Goal: Information Seeking & Learning: Check status

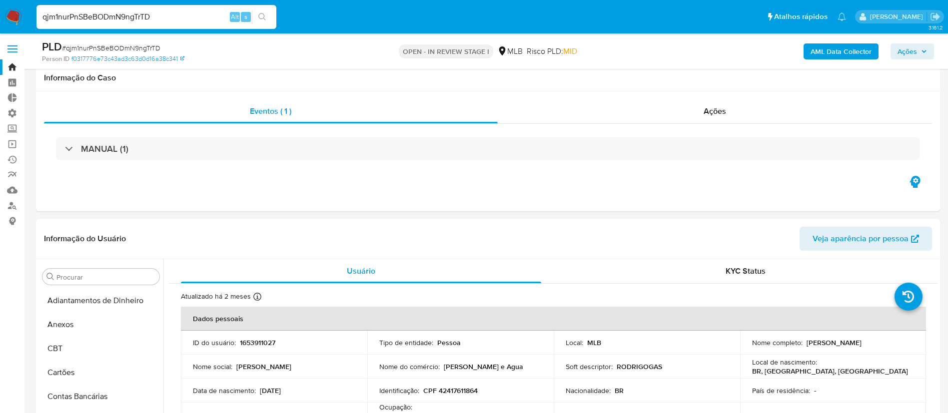
select select "10"
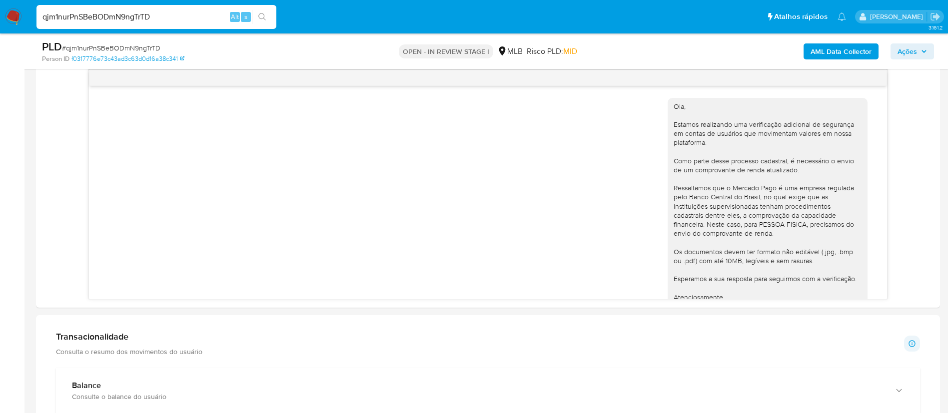
scroll to position [92, 0]
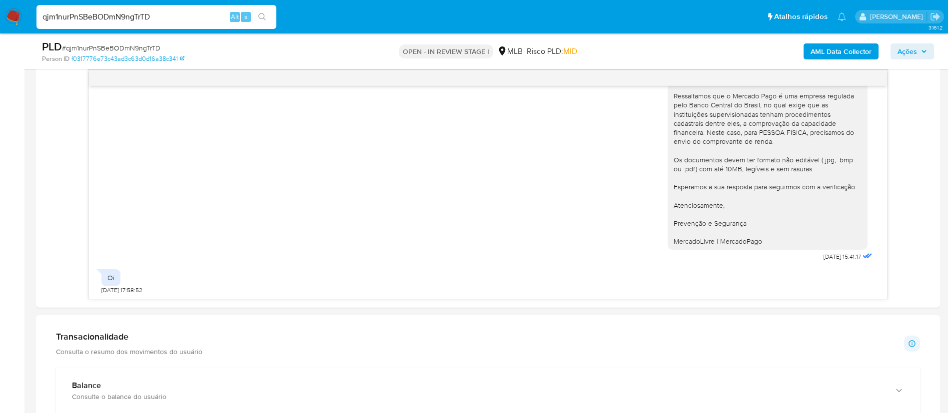
click at [33, 0] on html "Pausado Ver notificaciones qjm1nurPnSBeBODmN9ngTrTD Alt s Atalhos rápidos Presi…" at bounding box center [474, 312] width 948 height 1665
type input "ATlAhSjsR8TsdJZG5Thy6Wun"
click at [263, 16] on icon "search-icon" at bounding box center [262, 17] width 8 height 8
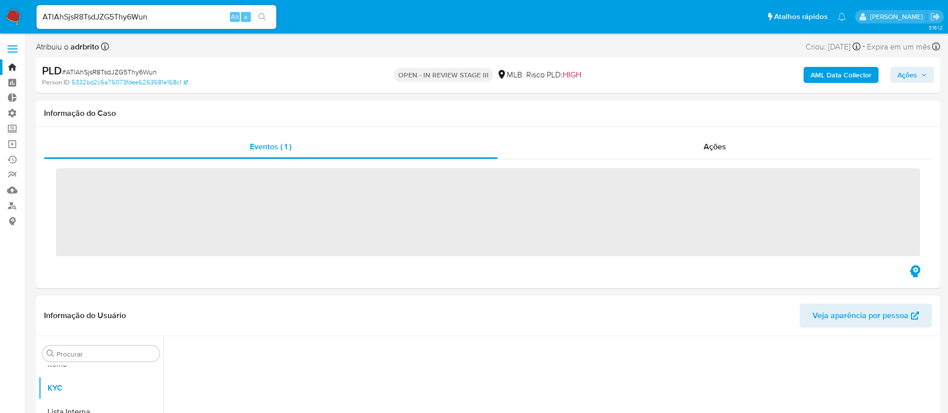
scroll to position [518, 0]
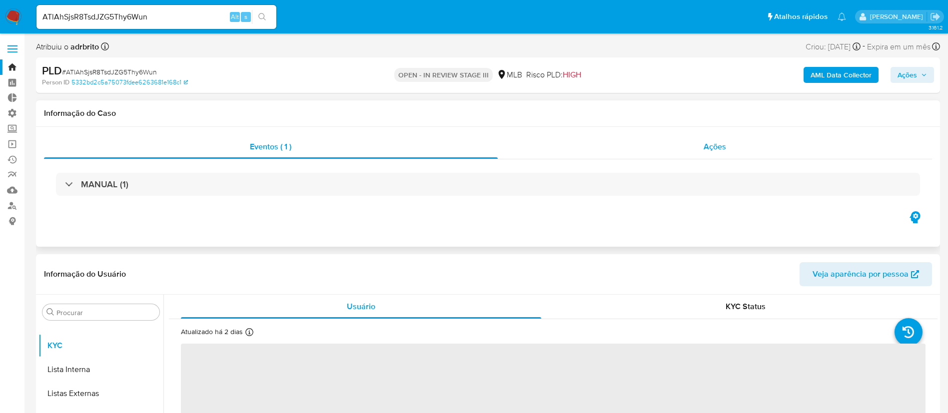
select select "10"
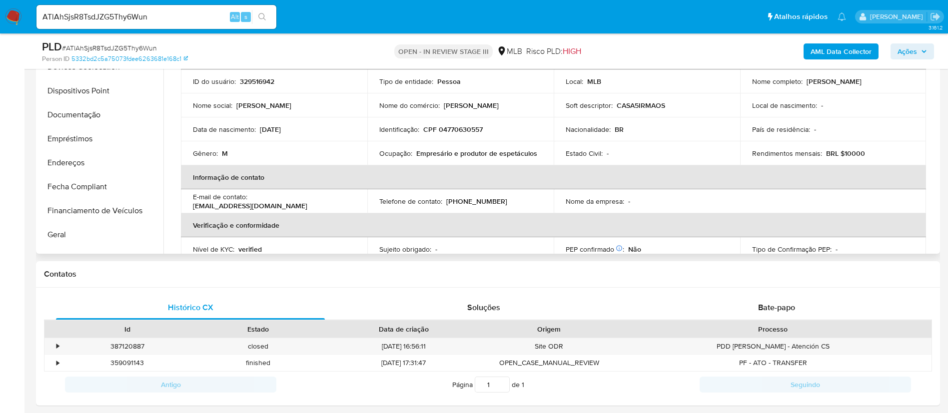
scroll to position [115, 0]
click at [75, 141] on button "Documentação" at bounding box center [96, 140] width 117 height 24
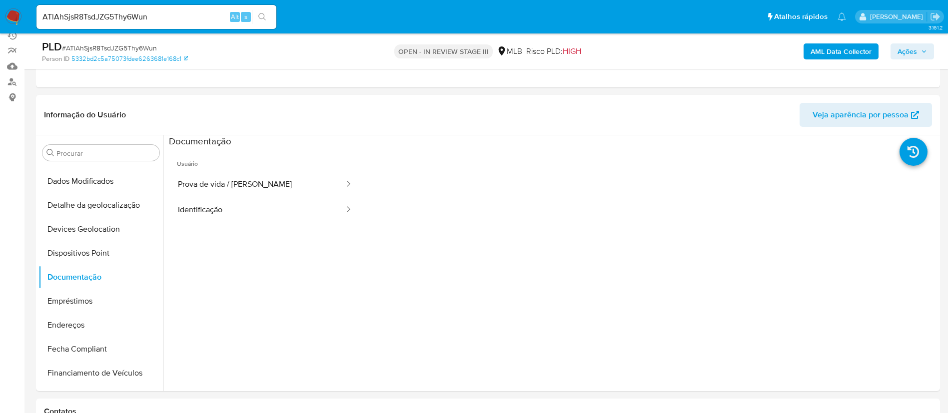
scroll to position [98, 0]
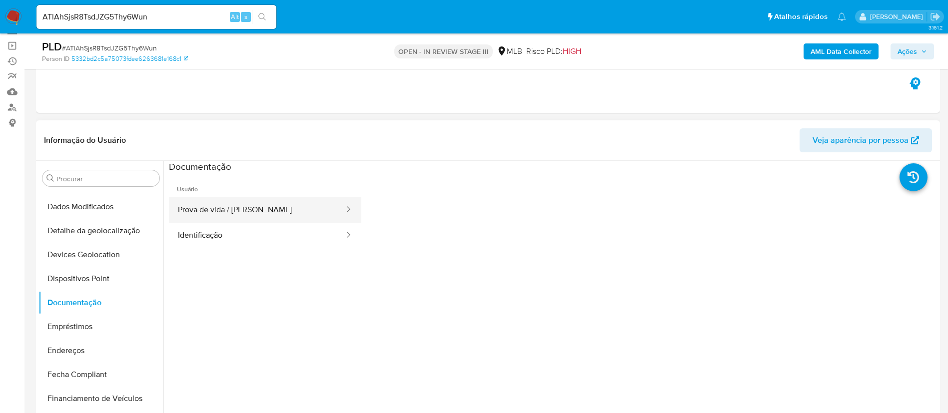
click at [292, 207] on button "Prova de vida / [PERSON_NAME]" at bounding box center [257, 209] width 176 height 25
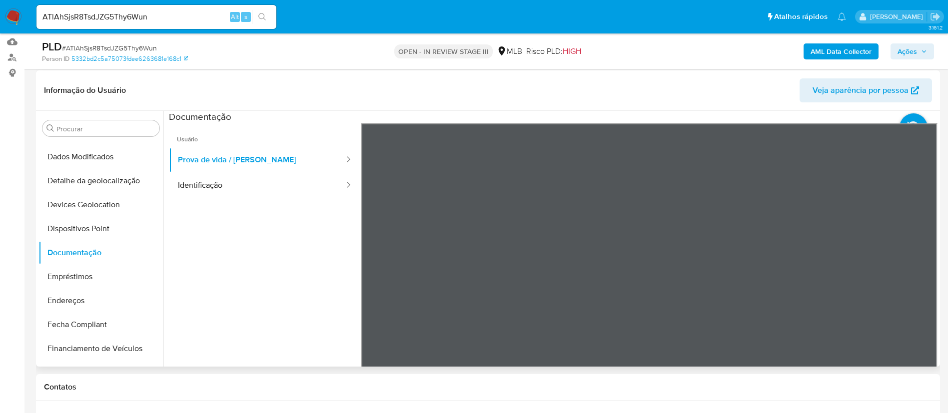
scroll to position [31, 0]
click at [214, 188] on button "Identificação" at bounding box center [257, 185] width 176 height 25
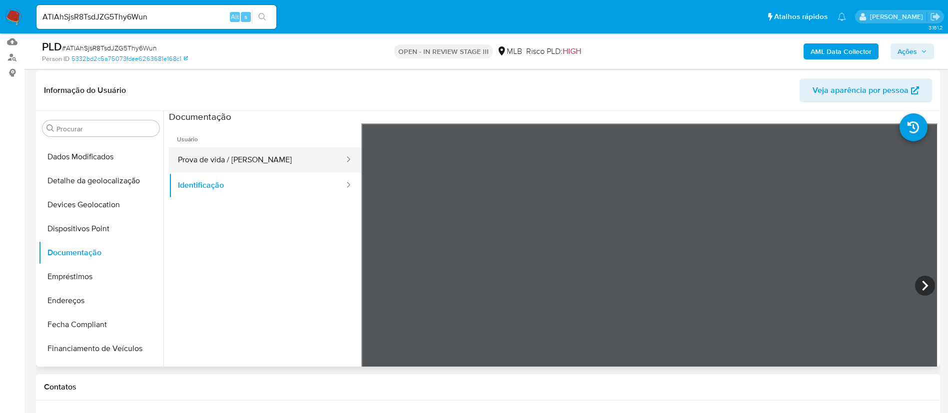
click at [195, 154] on button "Prova de vida / [PERSON_NAME]" at bounding box center [257, 159] width 176 height 25
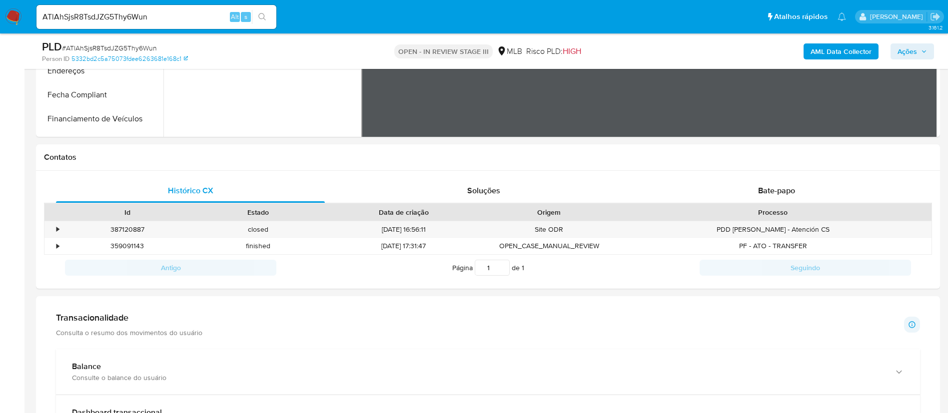
scroll to position [364, 0]
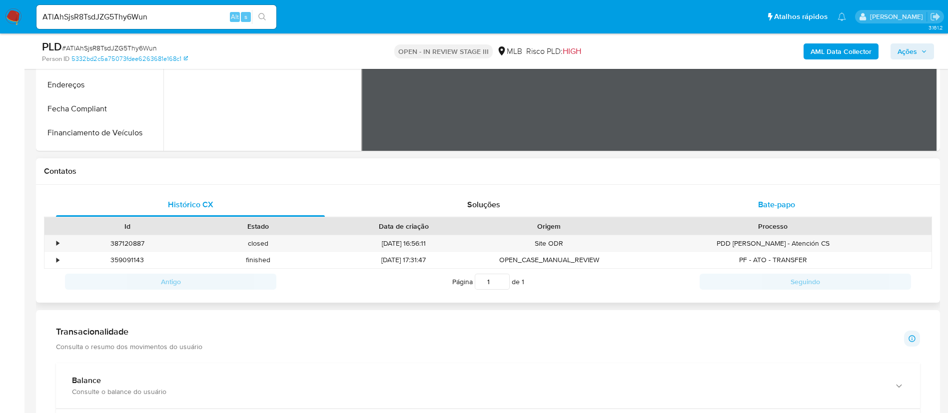
click at [764, 199] on span "Bate-papo" at bounding box center [776, 204] width 37 height 11
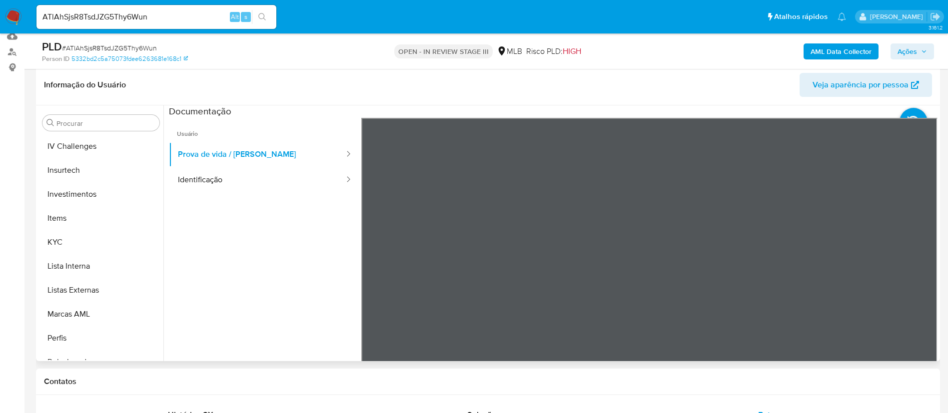
scroll to position [438, 0]
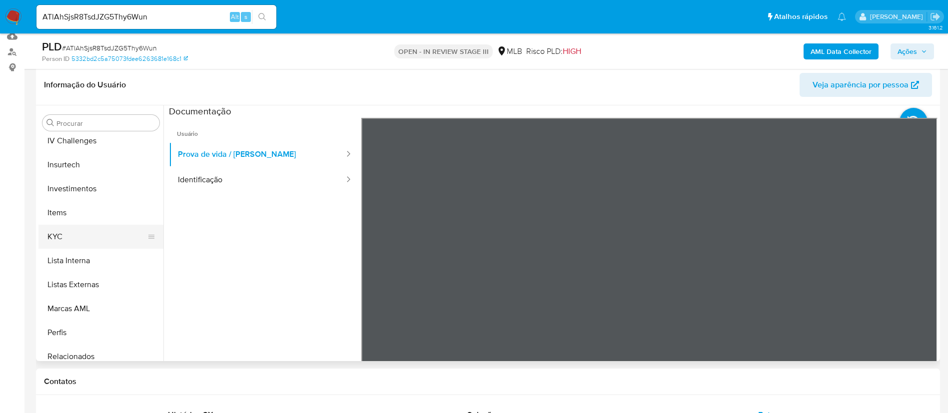
click at [63, 233] on button "KYC" at bounding box center [96, 237] width 117 height 24
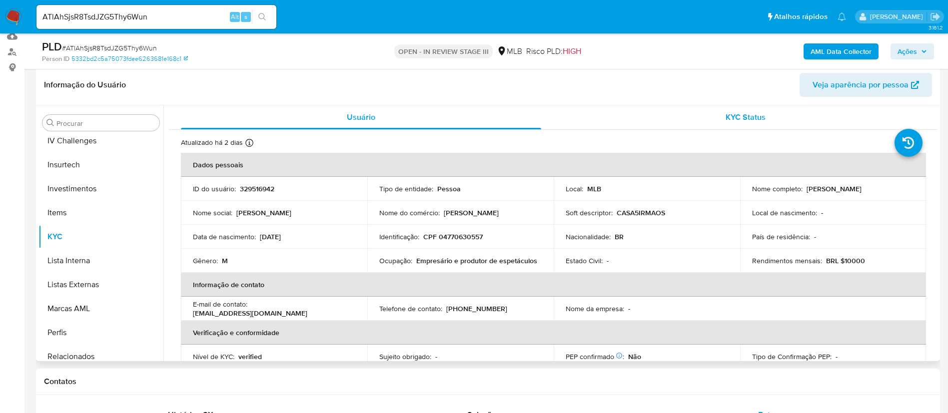
click at [742, 110] on div "KYC Status" at bounding box center [745, 117] width 360 height 24
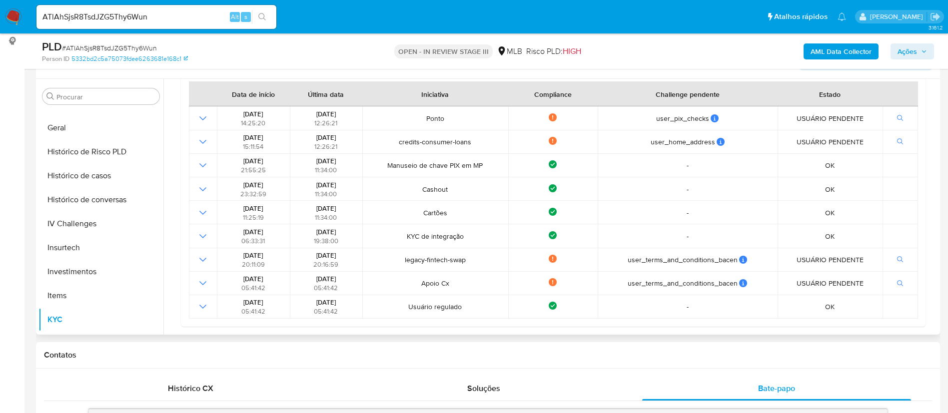
scroll to position [313, 0]
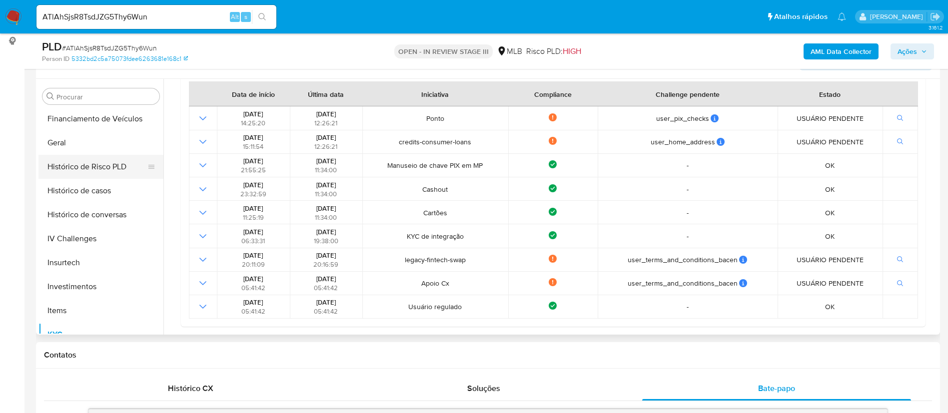
click at [83, 165] on button "Histórico de Risco PLD" at bounding box center [96, 167] width 117 height 24
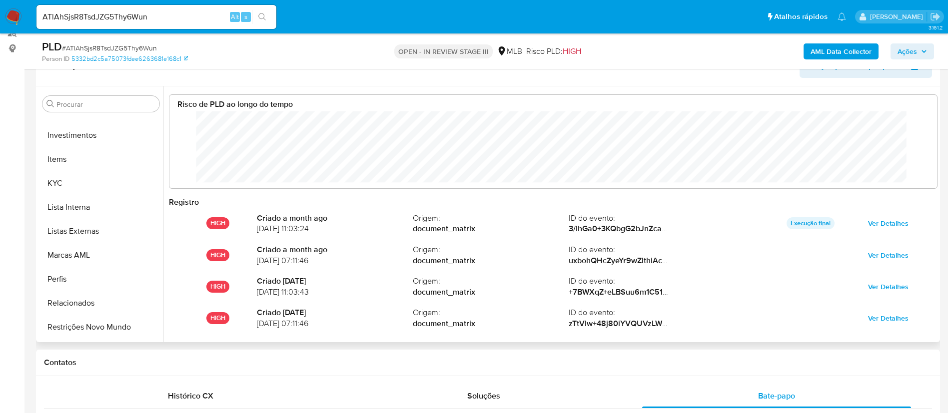
scroll to position [474, 0]
click at [66, 182] on button "KYC" at bounding box center [96, 182] width 117 height 24
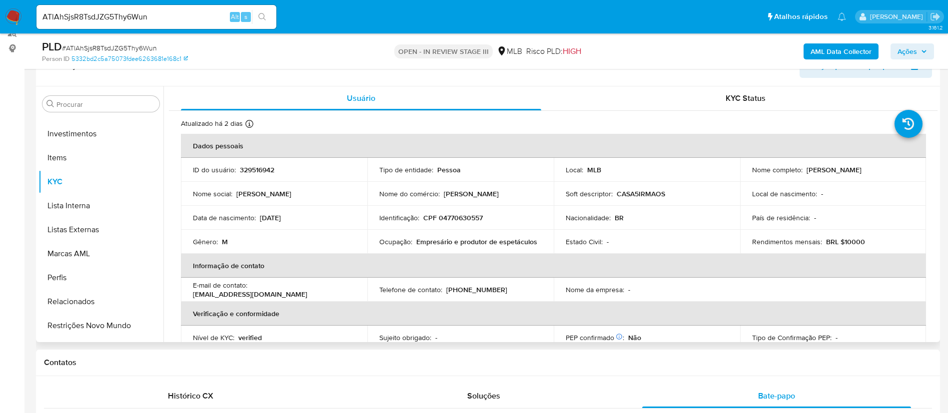
drag, startPoint x: 937, startPoint y: 121, endPoint x: 937, endPoint y: 126, distance: 5.5
click at [937, 126] on div "Procurar Adiantamentos de Dinheiro Anexos CBT Cartões Contas Bancárias Dados Mo…" at bounding box center [488, 214] width 904 height 256
click at [628, 197] on p "CASA5IRMAOS" at bounding box center [640, 193] width 48 height 9
copy p "CASA5IRMAOS"
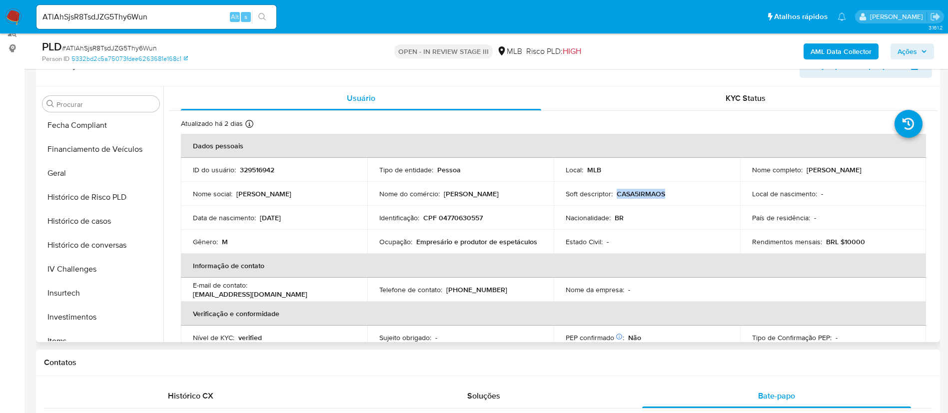
scroll to position [294, 0]
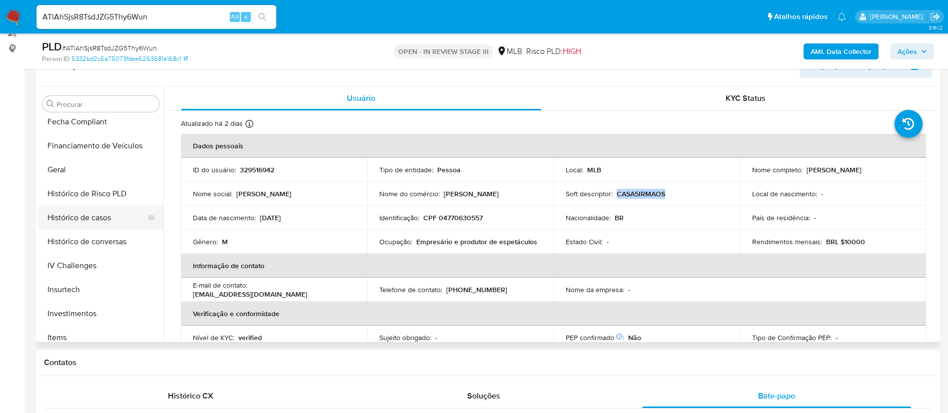
click at [87, 216] on button "Histórico de casos" at bounding box center [96, 218] width 117 height 24
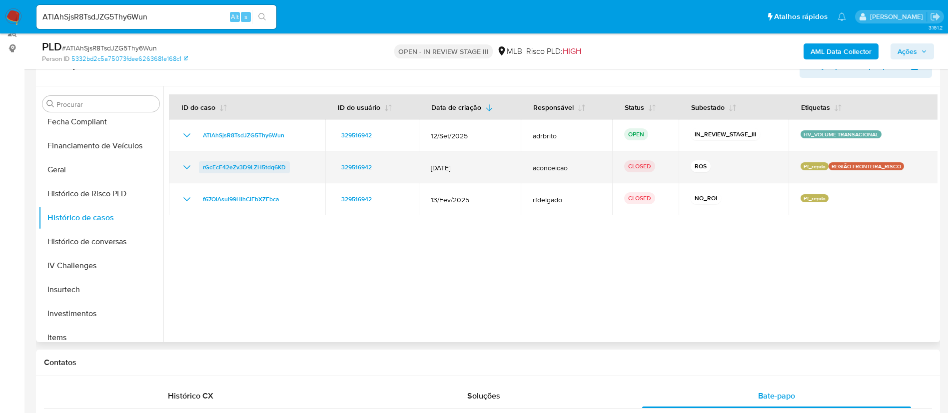
drag, startPoint x: 301, startPoint y: 169, endPoint x: 202, endPoint y: 164, distance: 99.0
click at [202, 164] on div "rGcEcF42eZv3D9LZH5tdq6KD" at bounding box center [247, 167] width 132 height 12
